Goal: Task Accomplishment & Management: Use online tool/utility

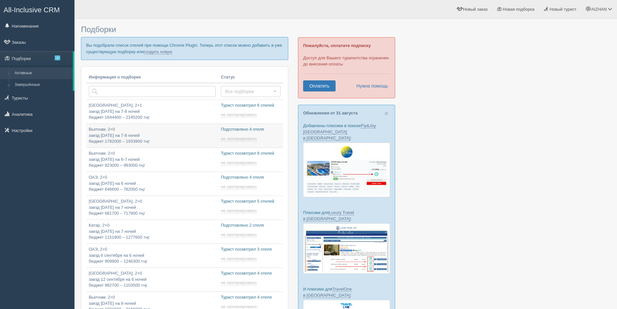
type input "2025-09-05 21:50"
type input "[DATE] 15:50"
type input "2025-09-05 16:00"
type input "2025-09-05 21:55"
click at [164, 51] on link "создать новую" at bounding box center [158, 51] width 29 height 5
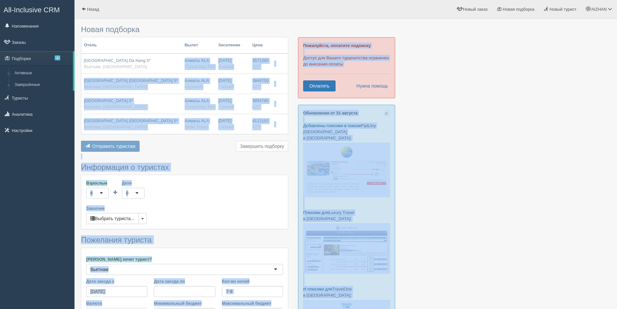
drag, startPoint x: 80, startPoint y: 58, endPoint x: 137, endPoint y: 66, distance: 57.5
click at [137, 66] on div "Новая подборка Отель Вылет Заселение Цена Koi Resort & Residence Da Nang 5* Вье…" at bounding box center [346, 202] width 543 height 405
click at [181, 144] on div "Отправить туристам Отправить Завершить подборку Добавить из Plugin Добавить тур…" at bounding box center [184, 147] width 207 height 13
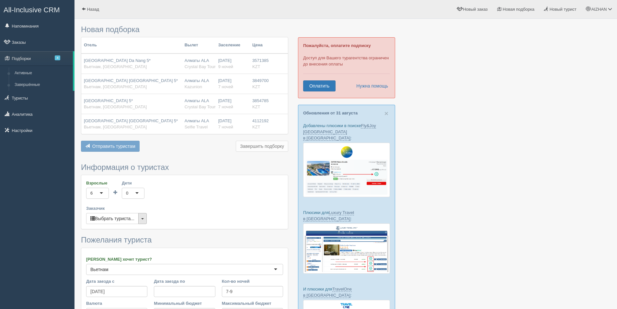
click at [146, 218] on button "button" at bounding box center [142, 218] width 8 height 11
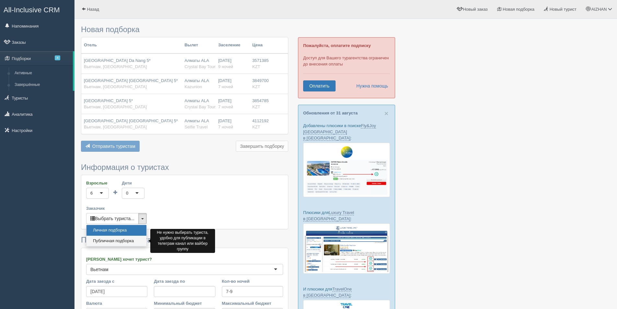
click at [135, 239] on link "Публичная подборка" at bounding box center [116, 241] width 60 height 11
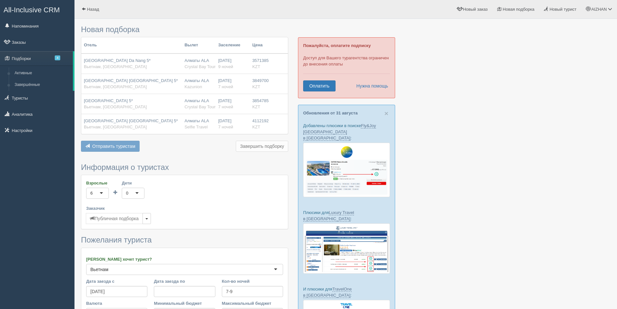
scroll to position [97, 0]
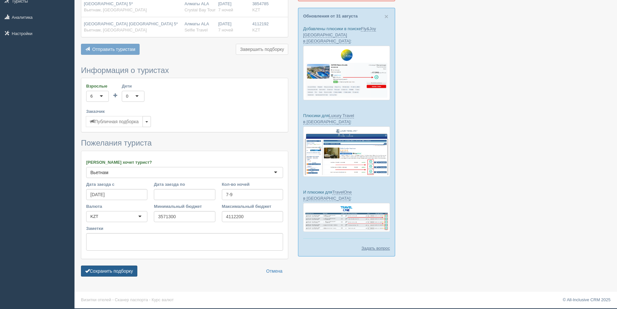
drag, startPoint x: 124, startPoint y: 267, endPoint x: 132, endPoint y: 262, distance: 9.5
click at [125, 267] on button "Сохранить подборку" at bounding box center [109, 270] width 56 height 11
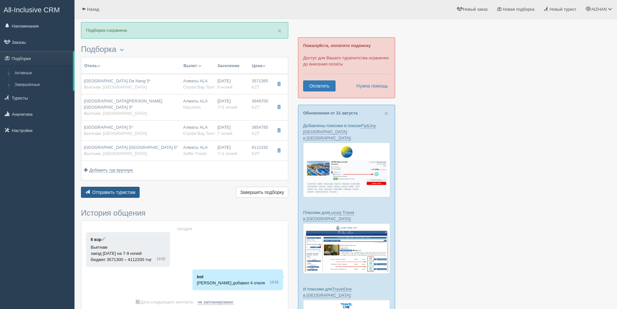
click at [129, 191] on span "Отправить туристам" at bounding box center [113, 192] width 43 height 5
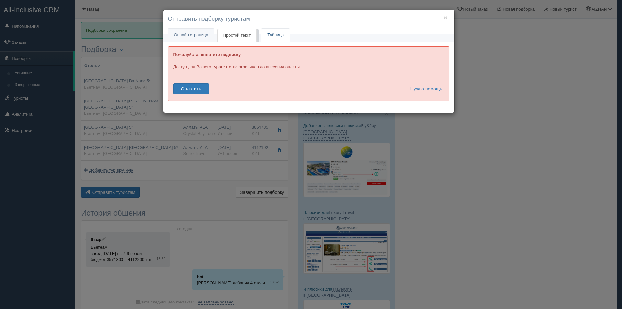
click at [272, 37] on link "Таблица" at bounding box center [275, 35] width 28 height 13
click at [187, 93] on link "Оплатить" at bounding box center [191, 88] width 36 height 11
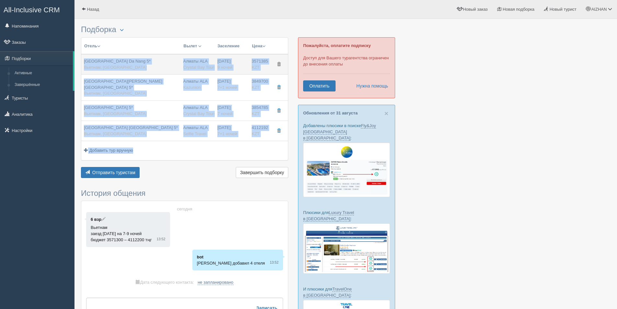
drag, startPoint x: 200, startPoint y: 152, endPoint x: 83, endPoint y: 61, distance: 148.5
click at [83, 61] on table "Отель Разделить отели... Вылет Выезд Авиа Автобус Заселение Цена Дешёвые вначале" at bounding box center [184, 99] width 207 height 122
copy table "Lor Ipsumd & Sitametco Ad Elit 2* Seddoei, Tempor Incidi UTL Etdolor Mag Aliqu …"
